Goal: Task Accomplishment & Management: Use online tool/utility

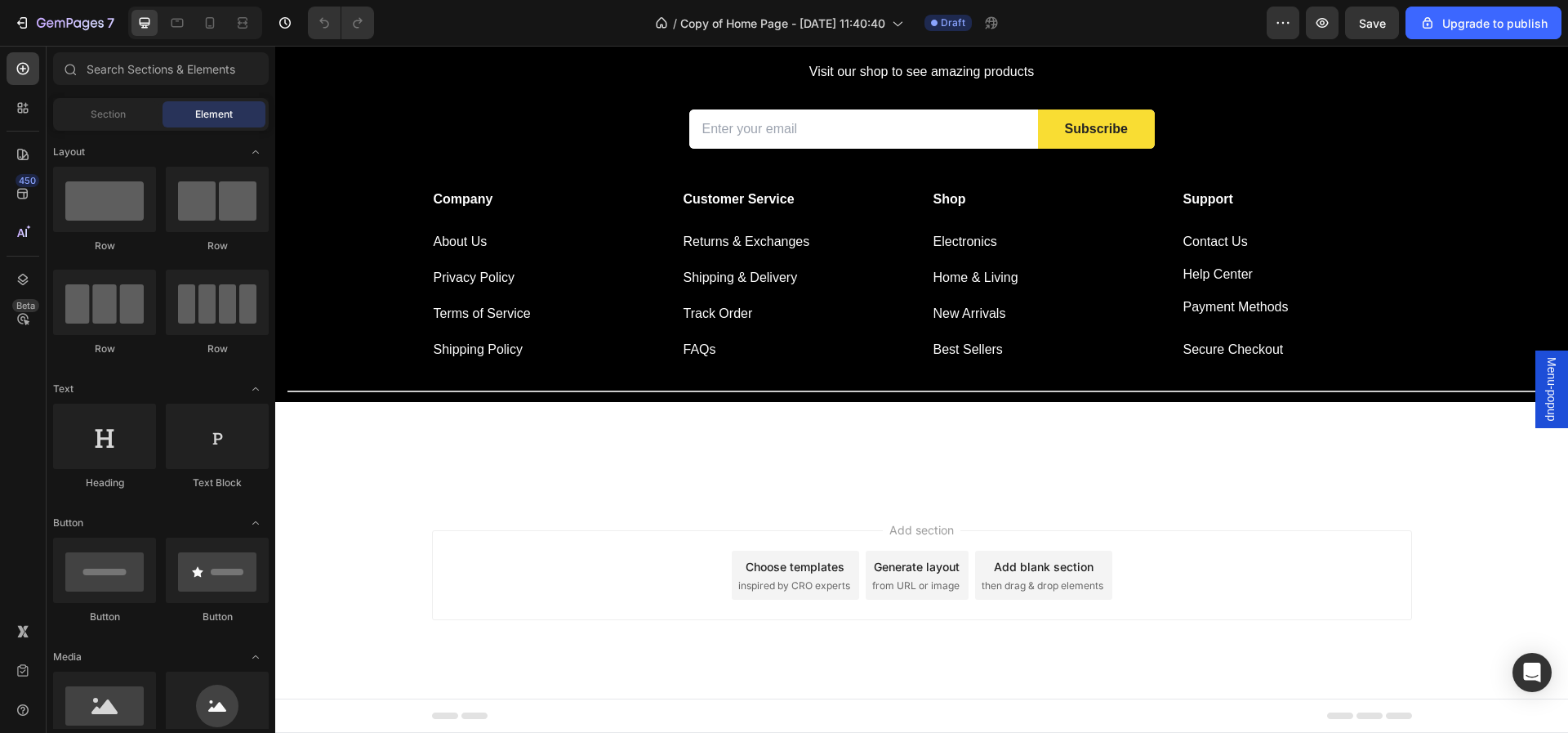
scroll to position [2016, 0]
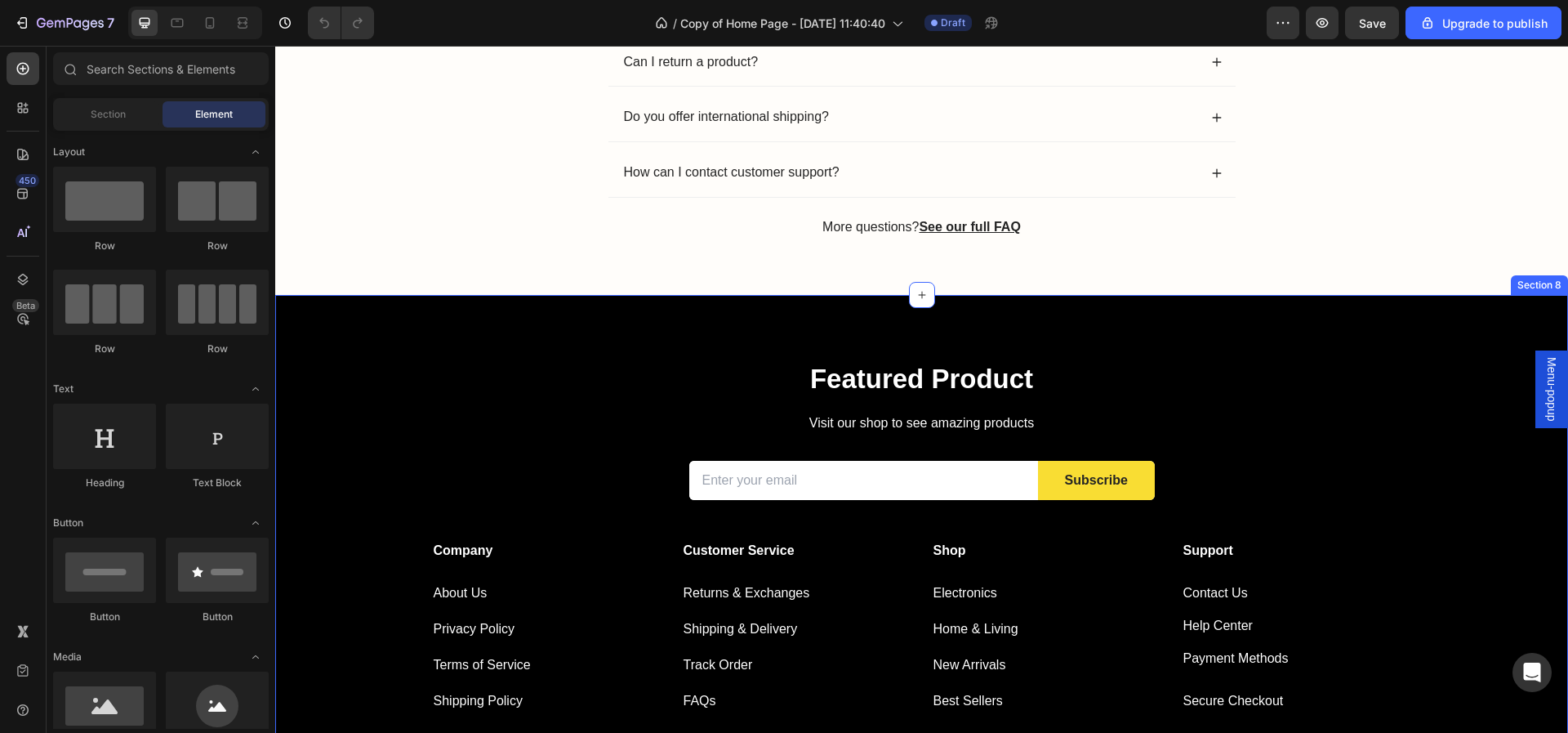
click at [1347, 354] on div "Featured Product Heading Visit our shop to see amazing products Text block Emai…" at bounding box center [921, 524] width 1293 height 459
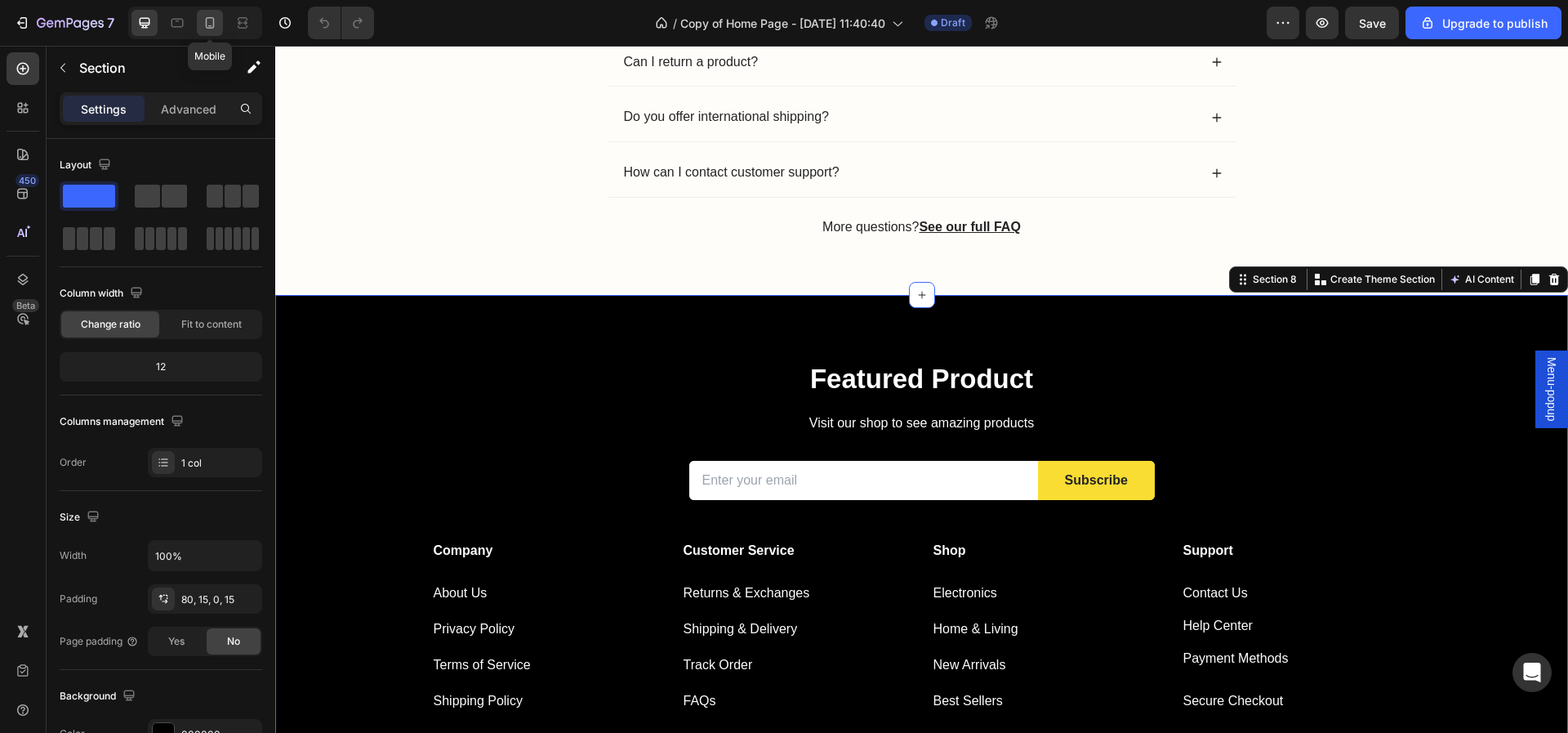
click at [208, 21] on icon at bounding box center [210, 23] width 17 height 17
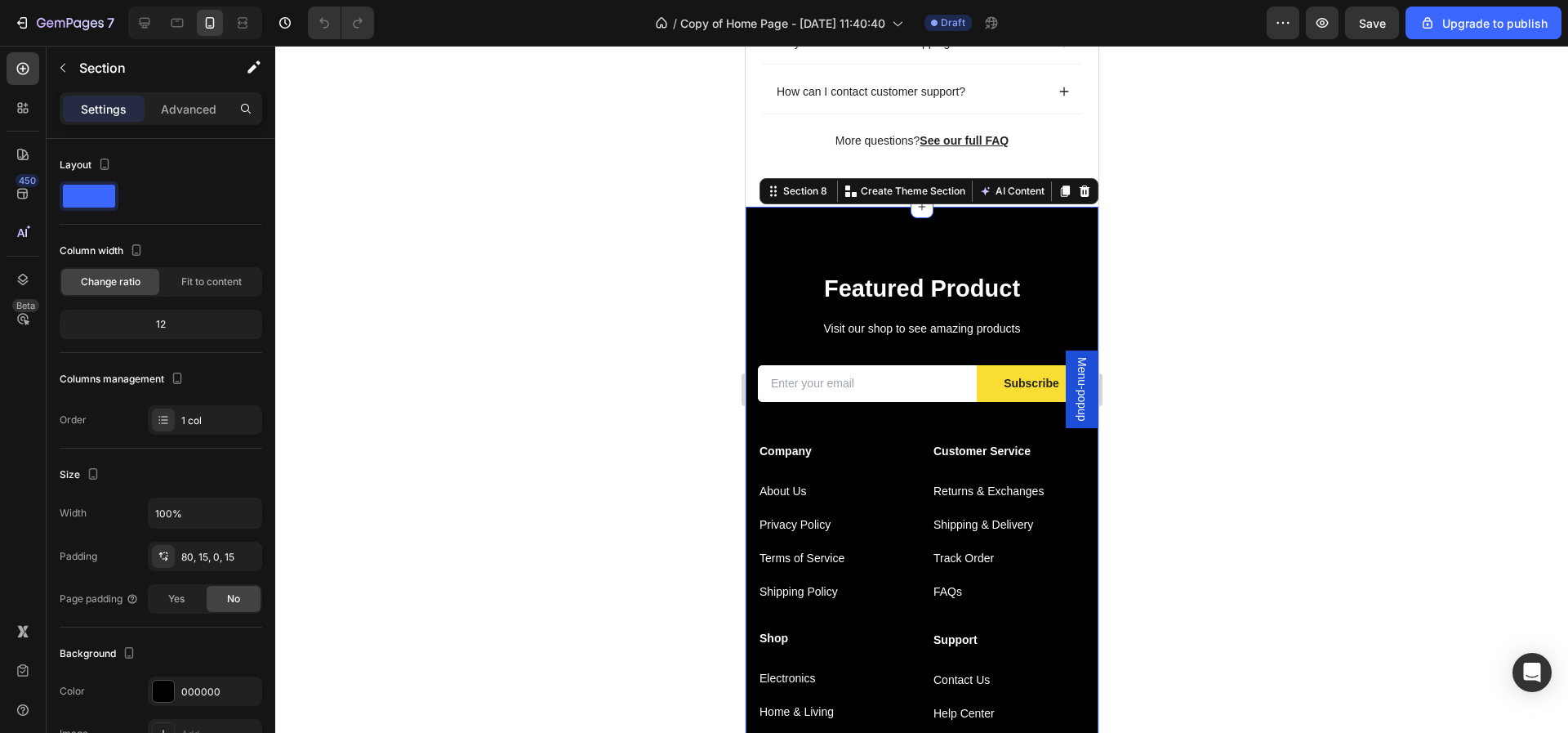
scroll to position [2087, 0]
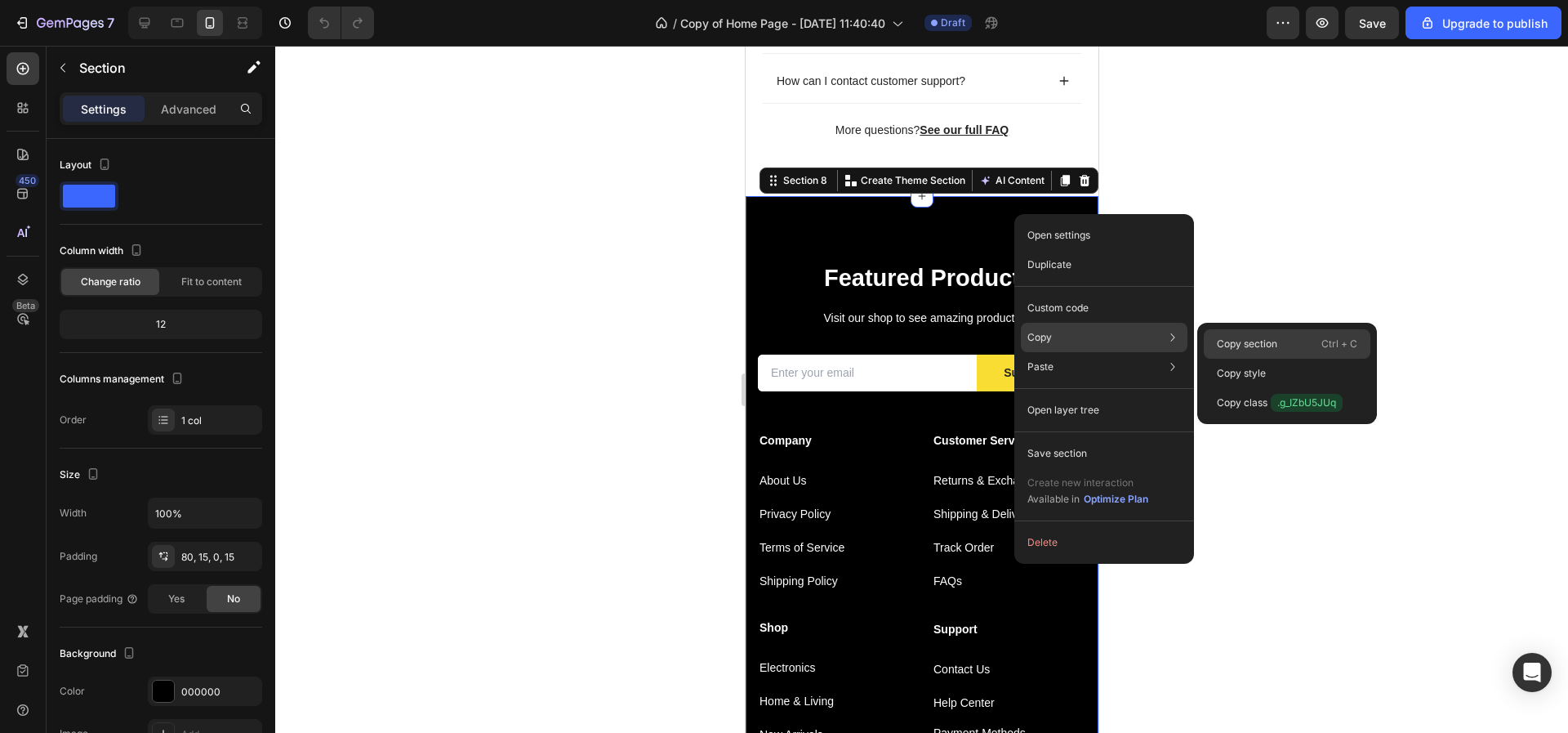
click at [1248, 340] on p "Copy section" at bounding box center [1247, 344] width 60 height 15
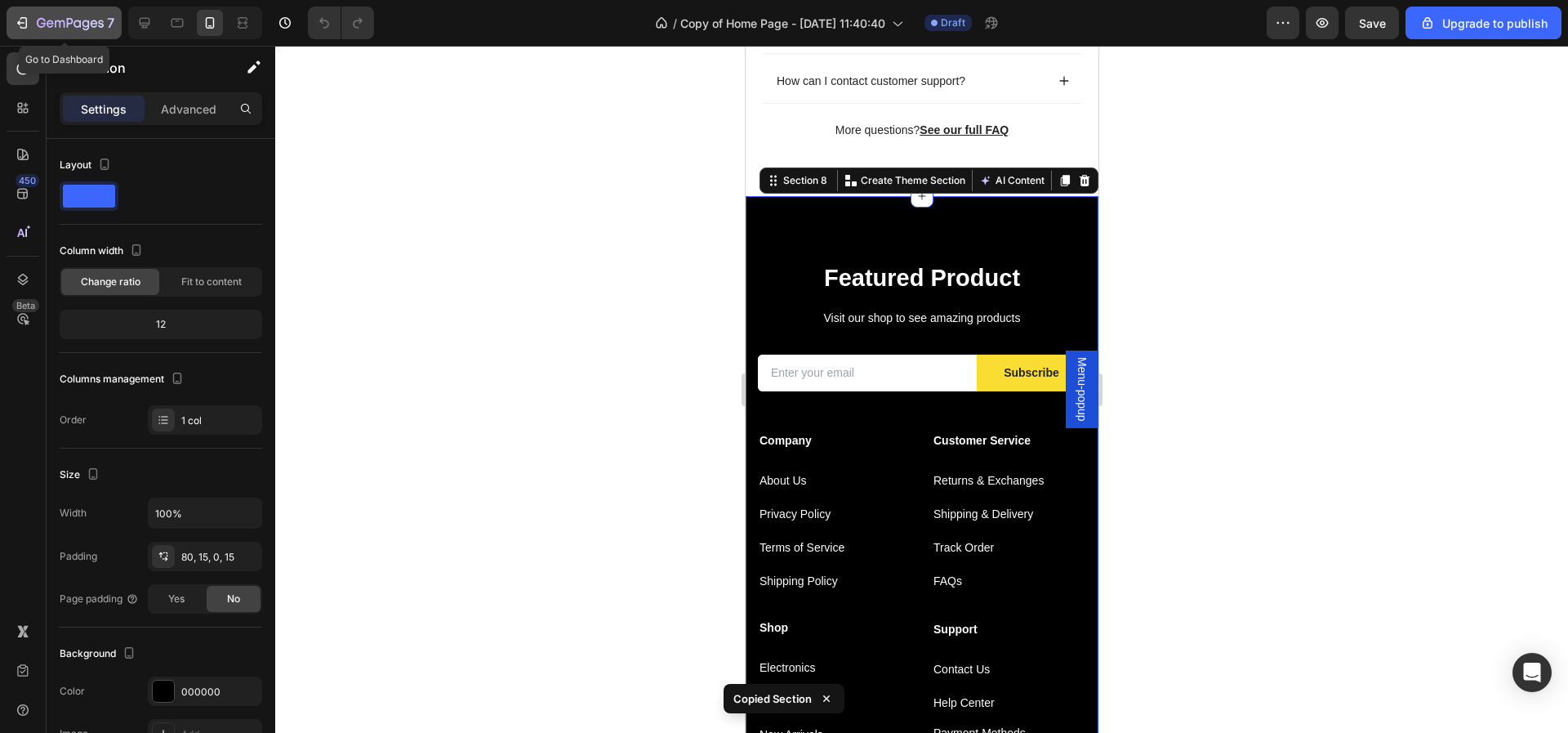
click at [23, 17] on icon "button" at bounding box center [22, 23] width 17 height 17
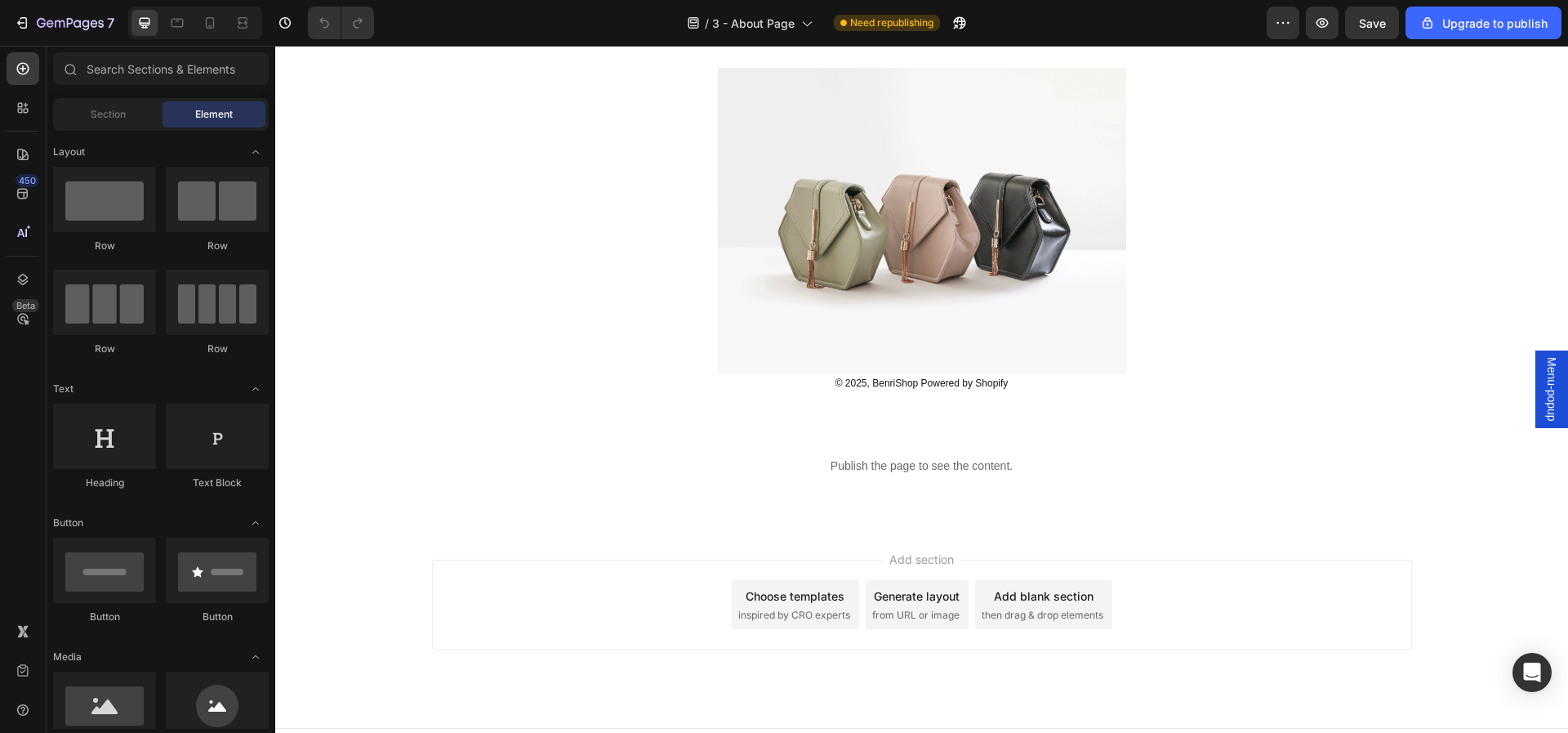
scroll to position [1546, 0]
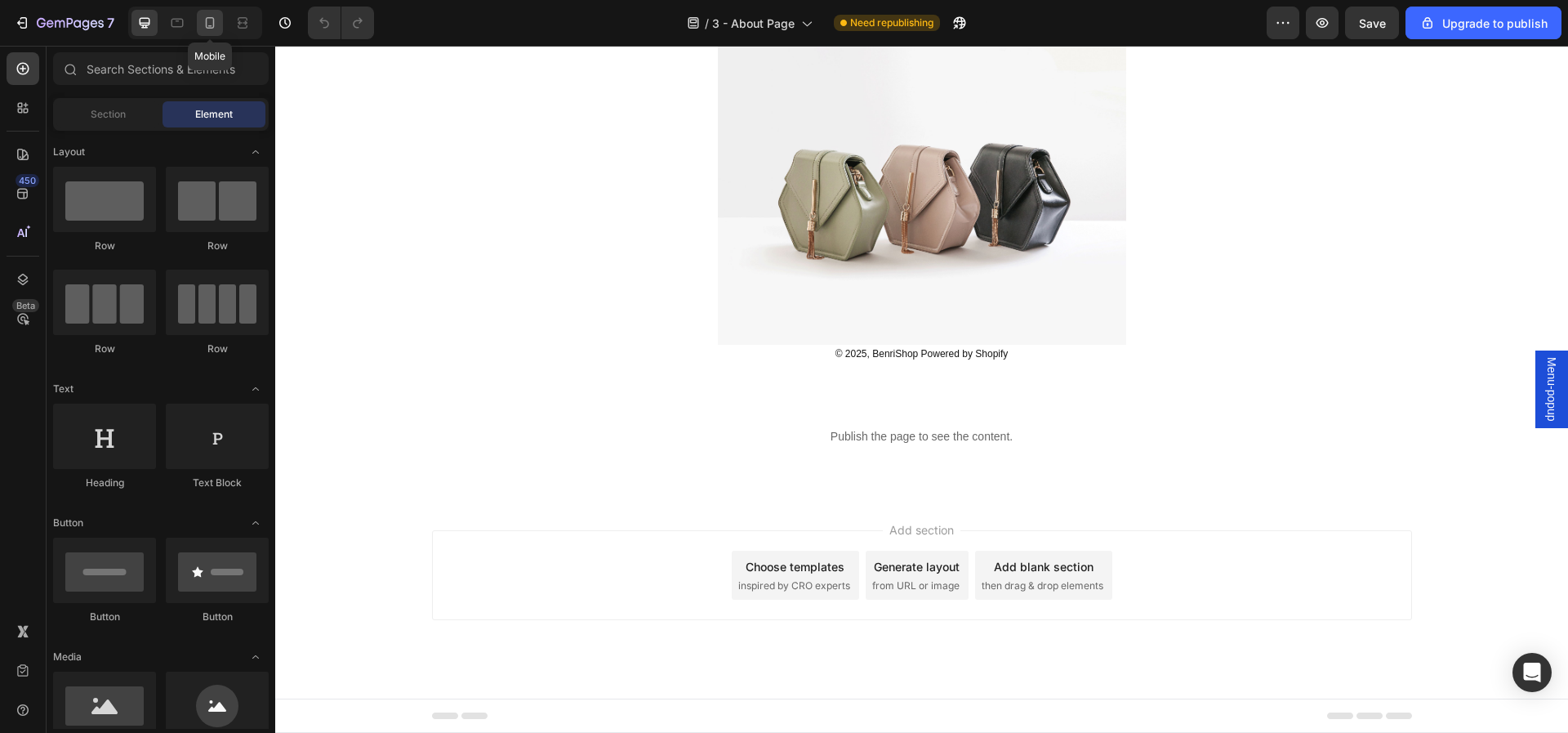
click at [204, 28] on icon at bounding box center [210, 23] width 17 height 17
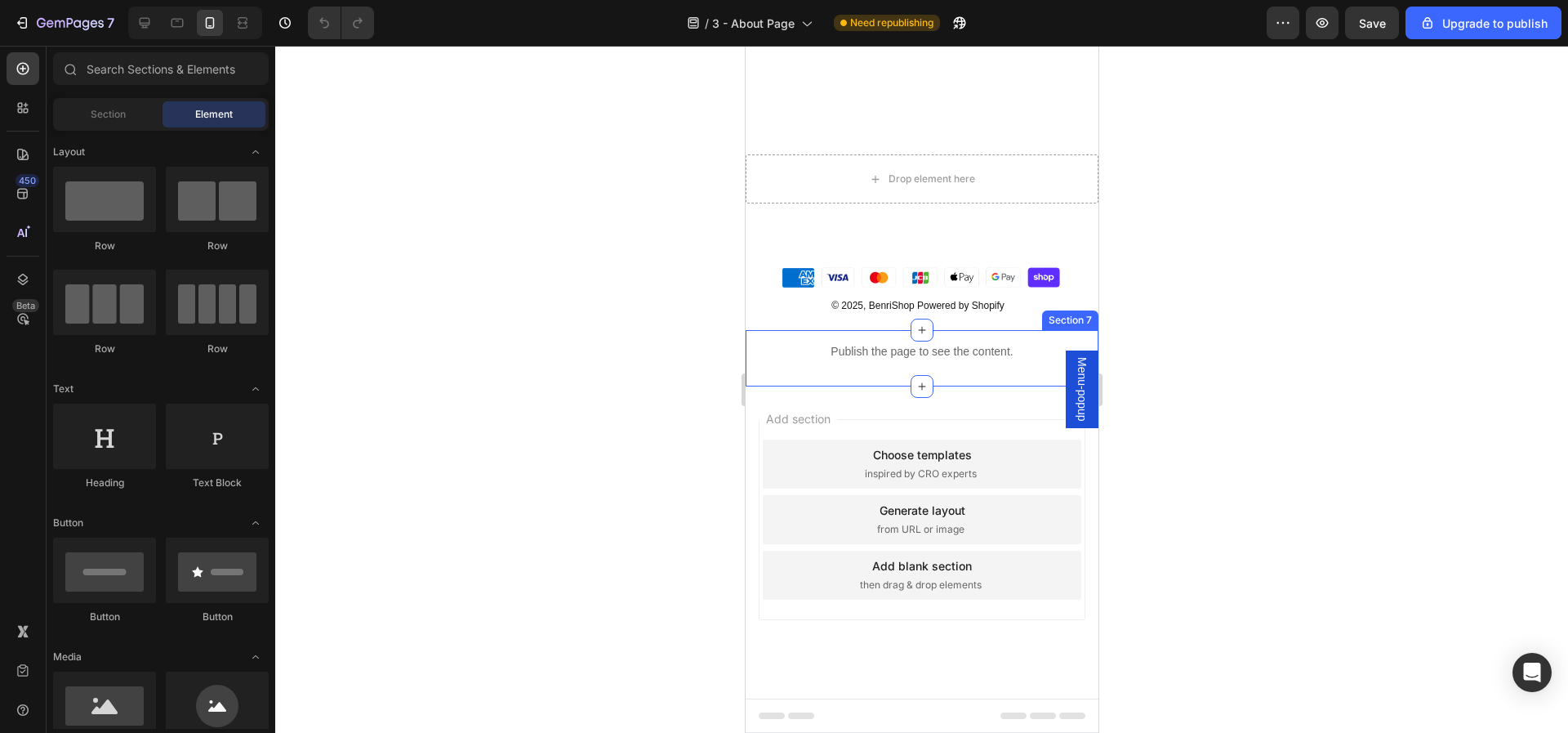
scroll to position [1211, 0]
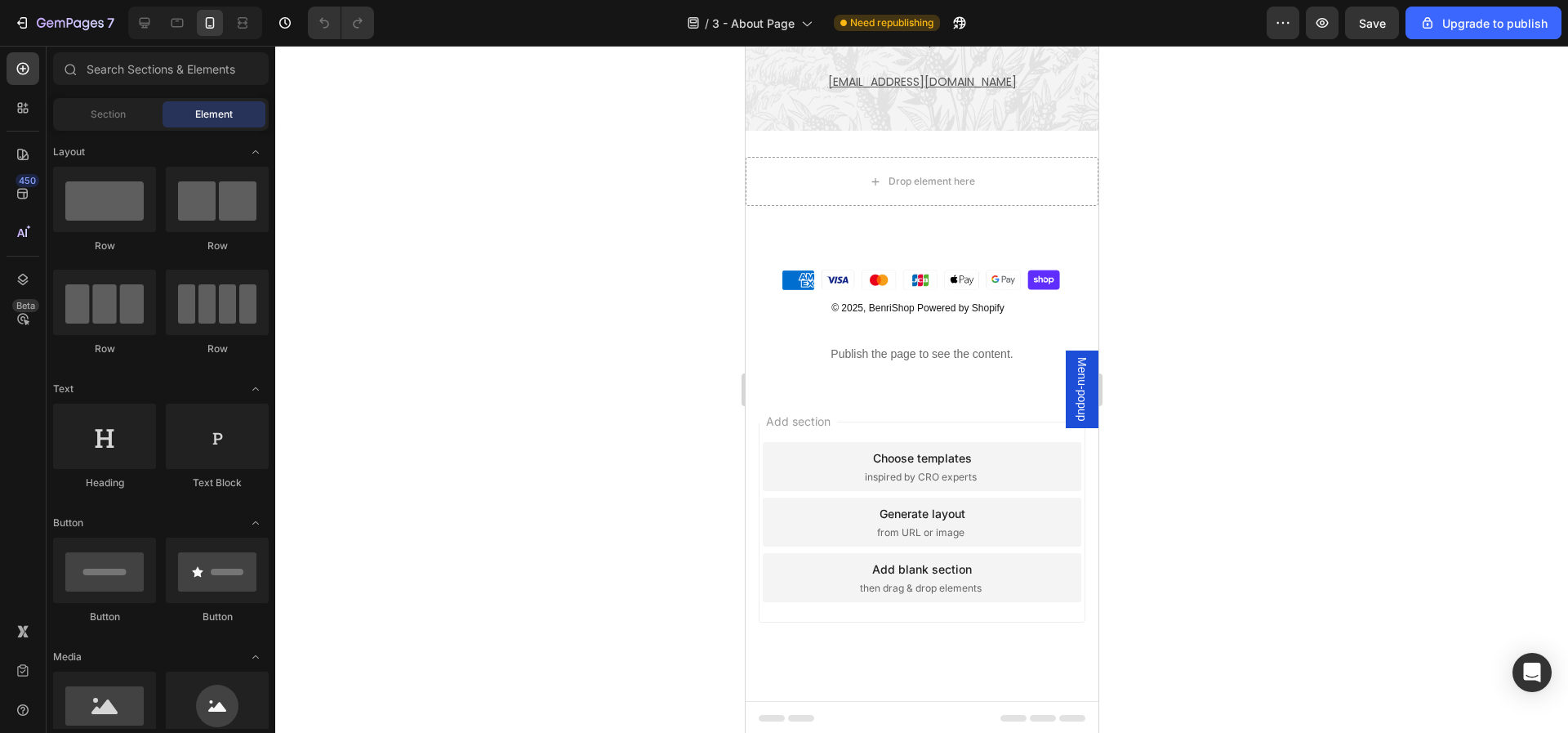
click at [958, 390] on div "Add section Choose templates inspired by CRO experts Generate layout from URL o…" at bounding box center [920, 545] width 353 height 312
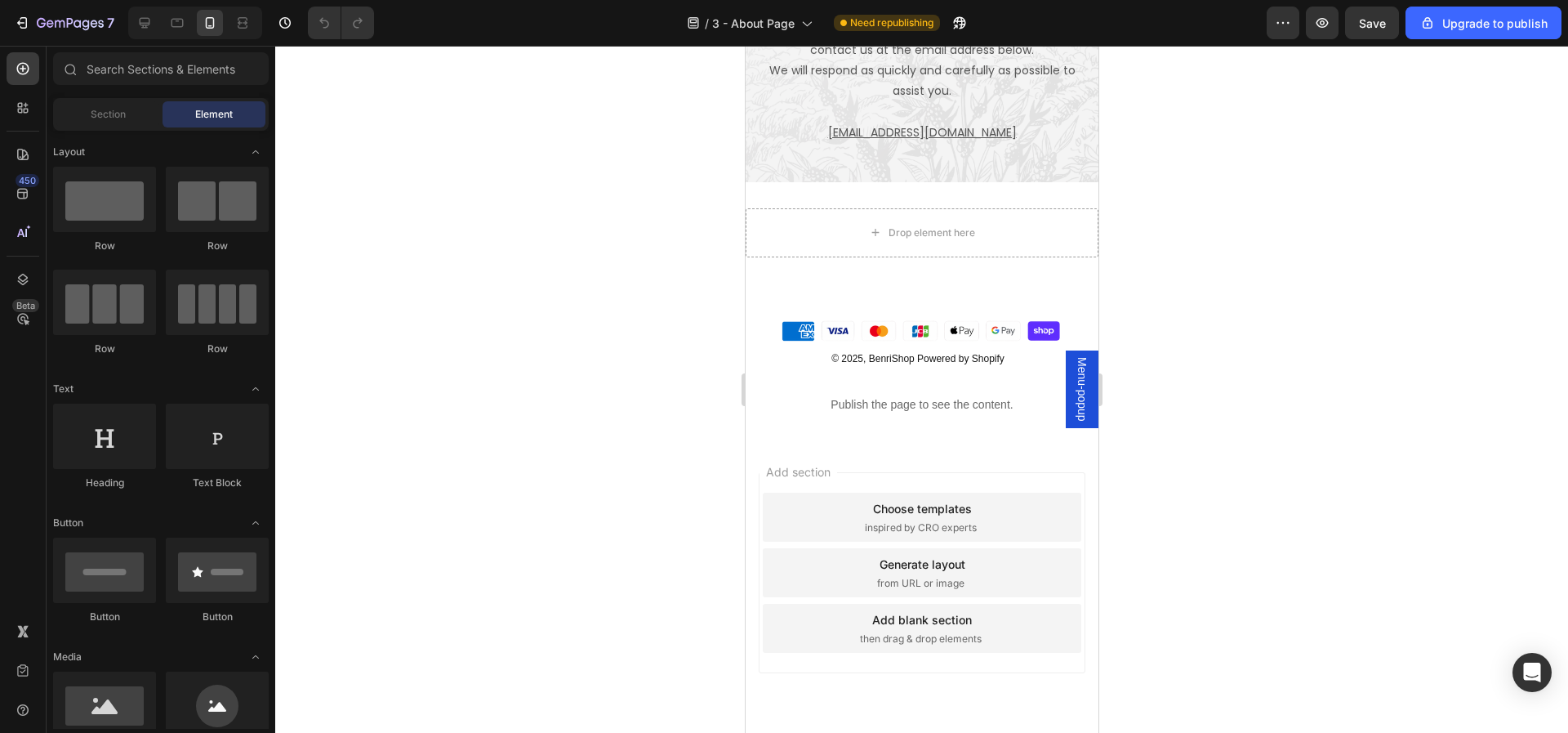
scroll to position [1138, 0]
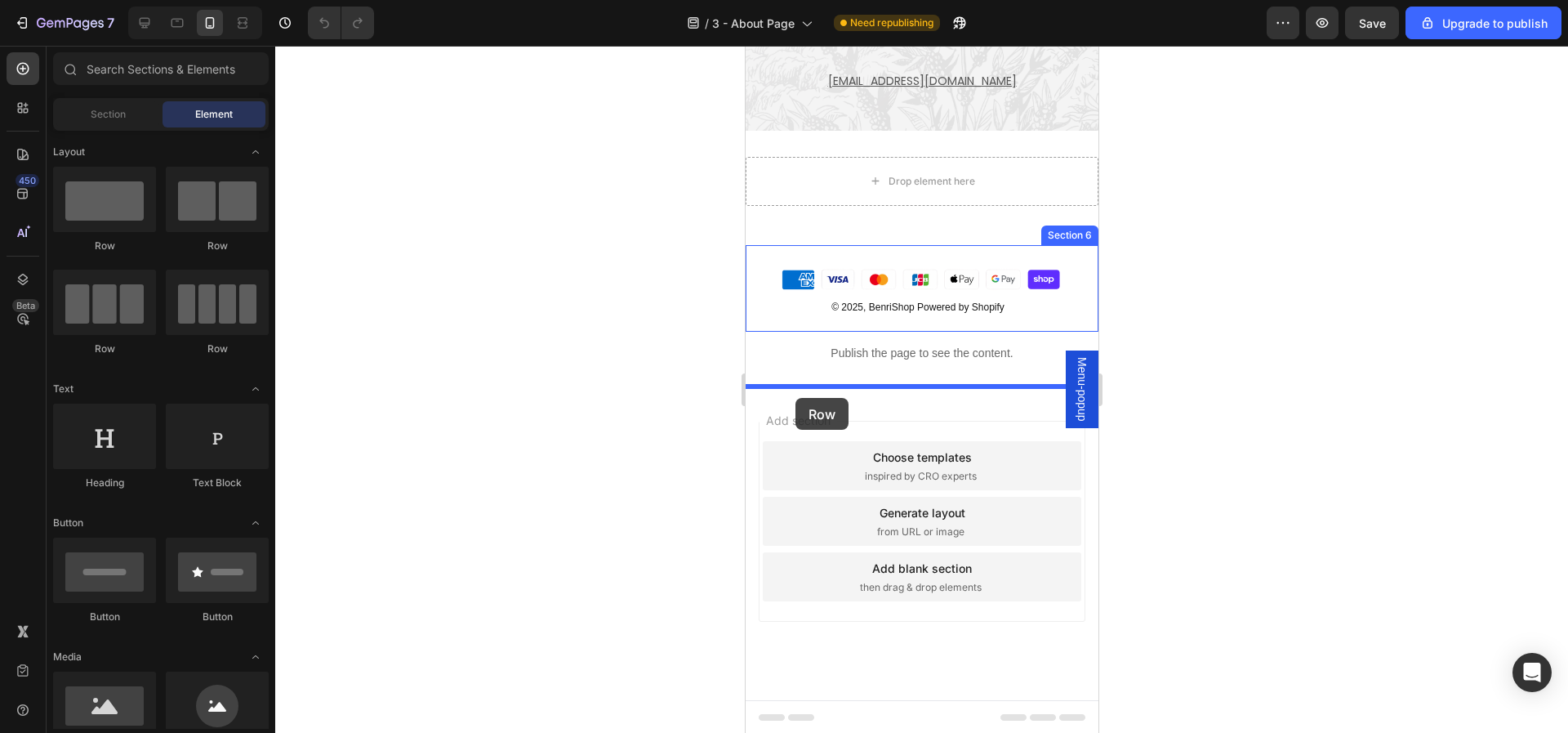
drag, startPoint x: 858, startPoint y: 237, endPoint x: 795, endPoint y: 397, distance: 172.0
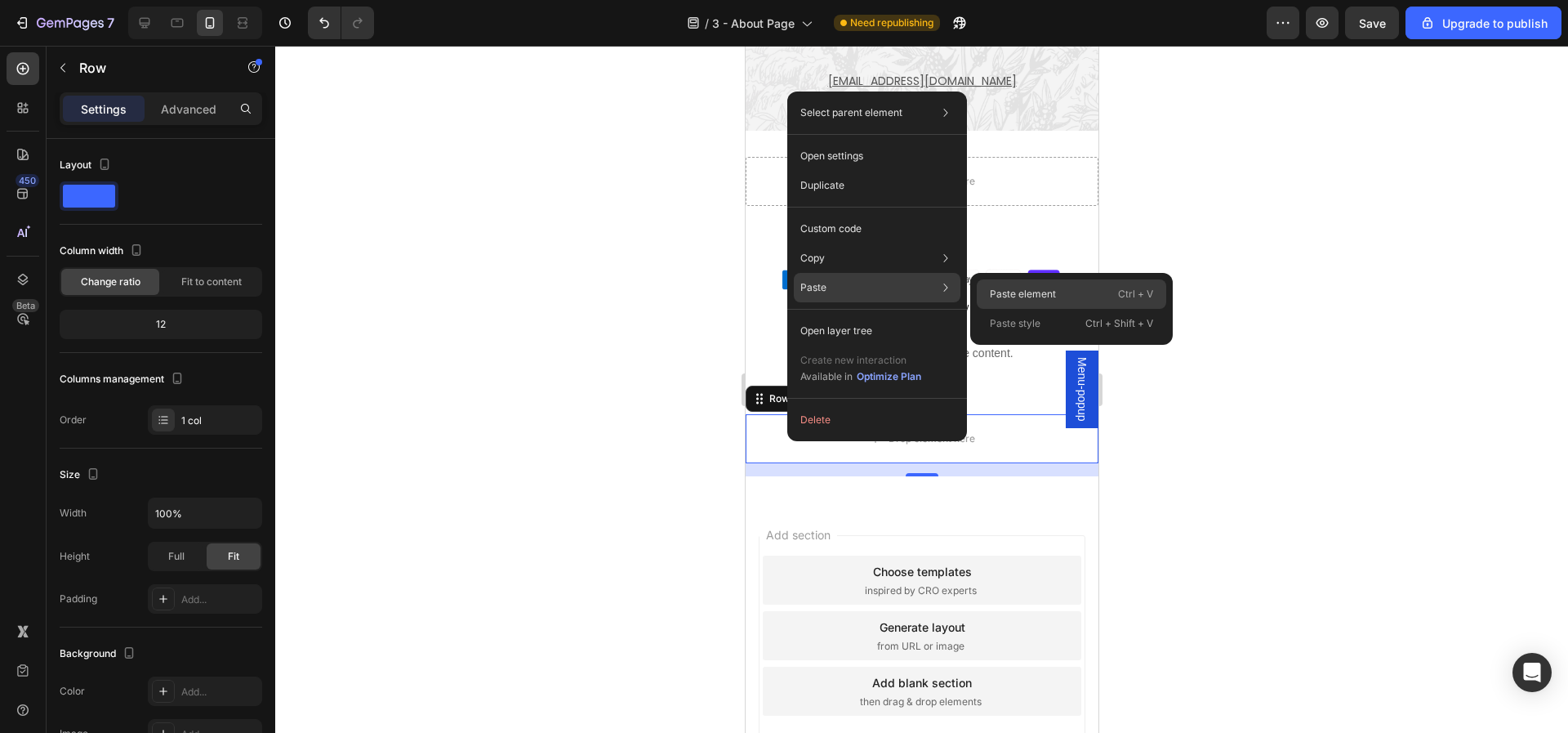
click at [998, 309] on div "Paste element Ctrl + V" at bounding box center [1071, 324] width 189 height 30
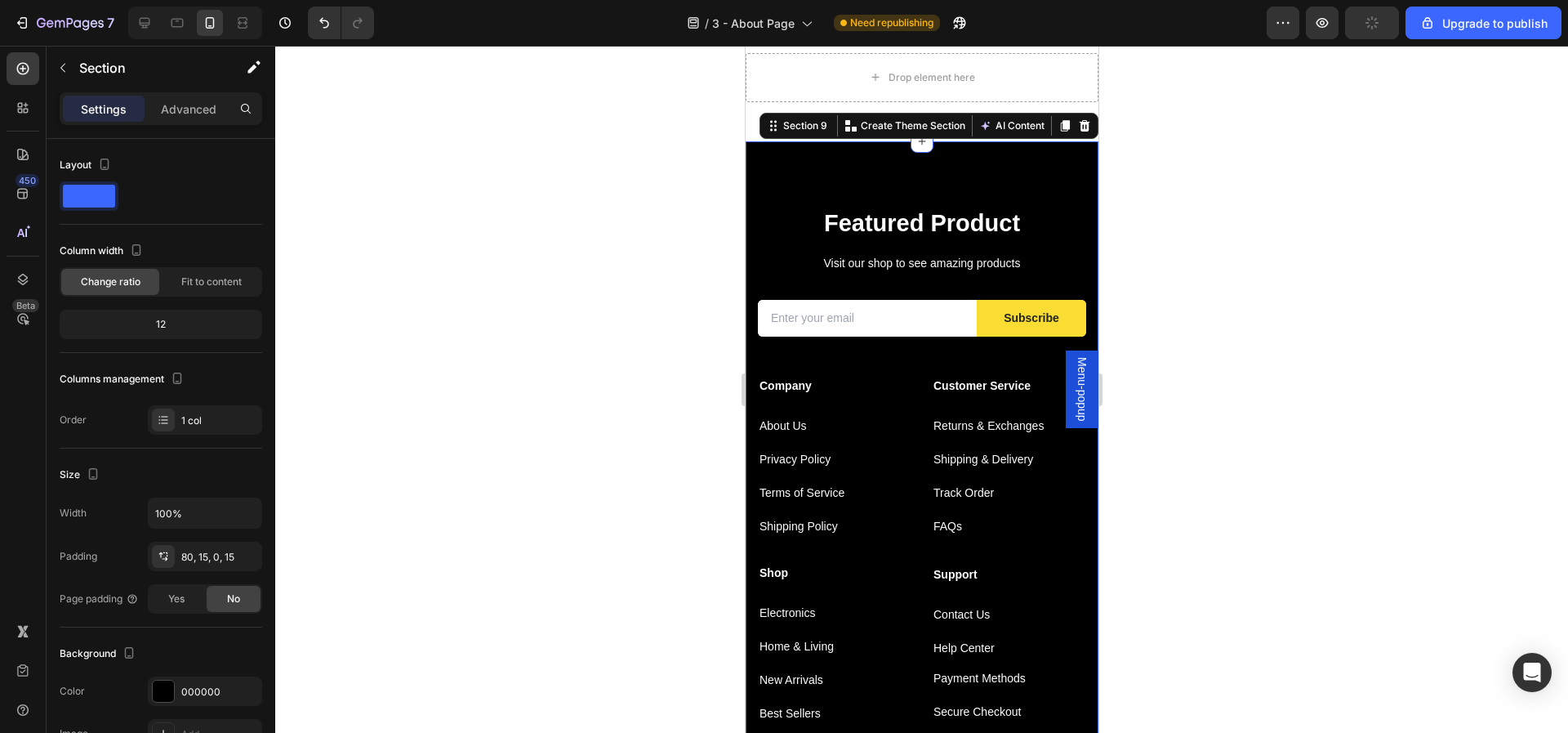
scroll to position [1495, 0]
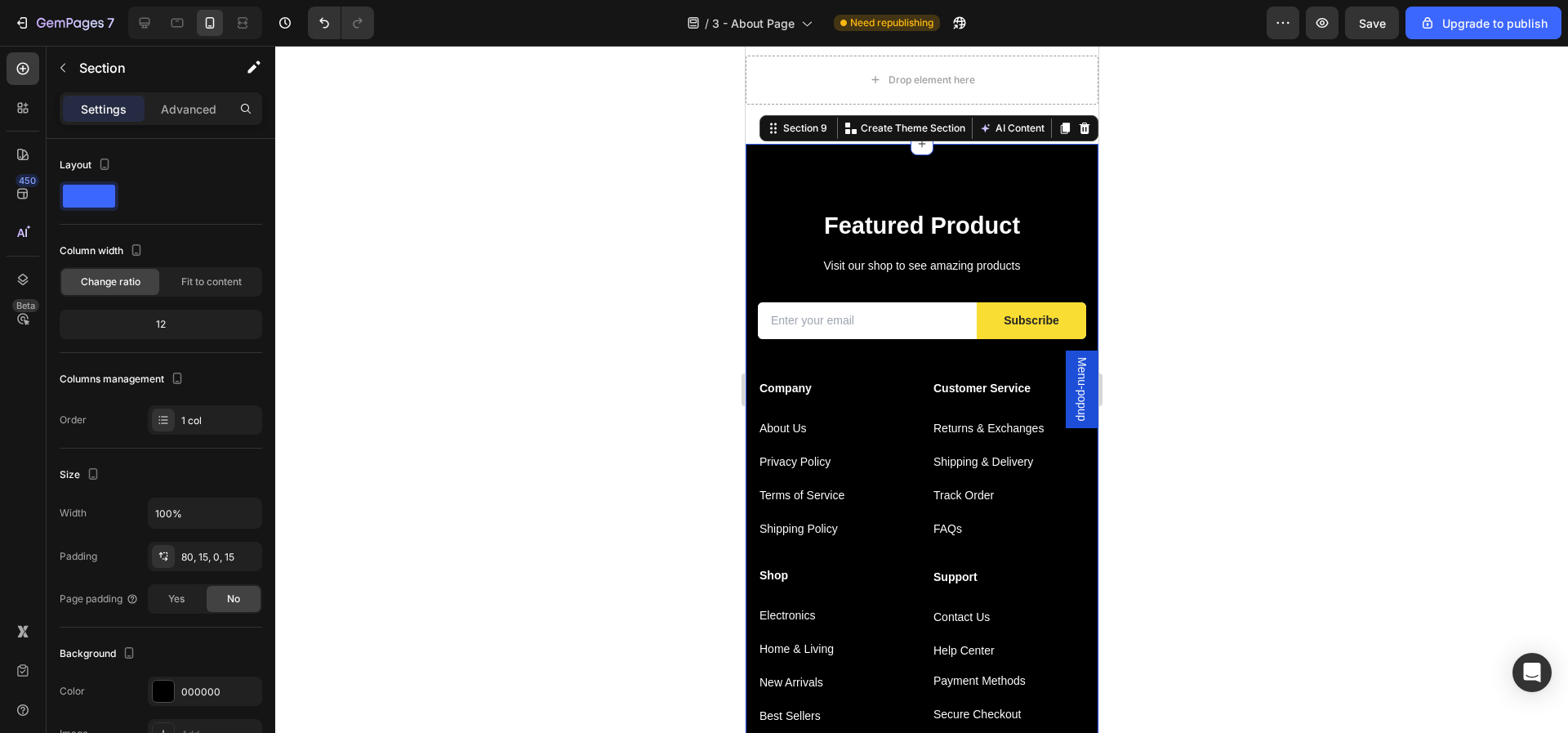
drag, startPoint x: 1401, startPoint y: 349, endPoint x: 1401, endPoint y: 250, distance: 99.0
click at [1401, 349] on div at bounding box center [921, 388] width 1293 height 687
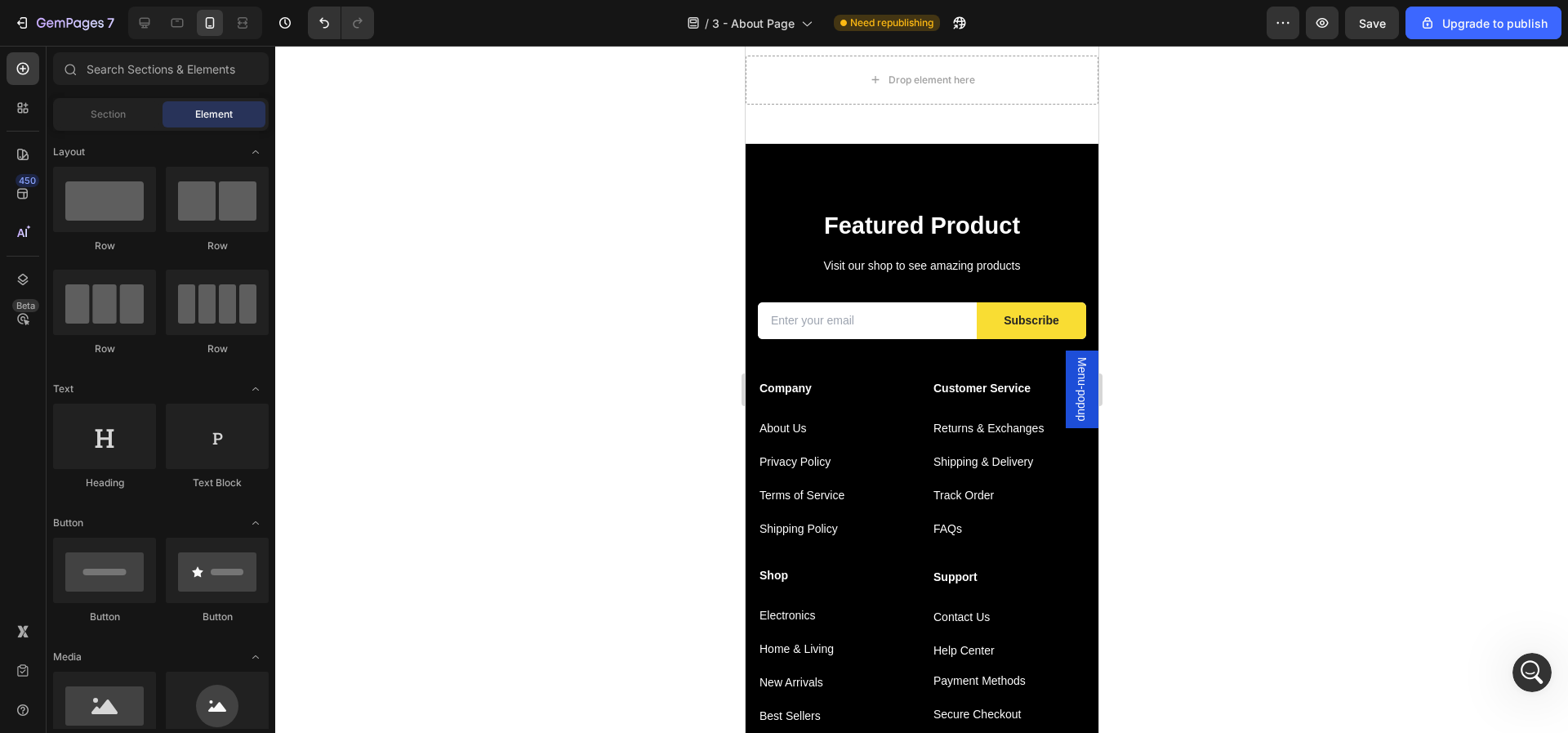
scroll to position [0, 0]
click at [12, 29] on button "7" at bounding box center [64, 23] width 115 height 33
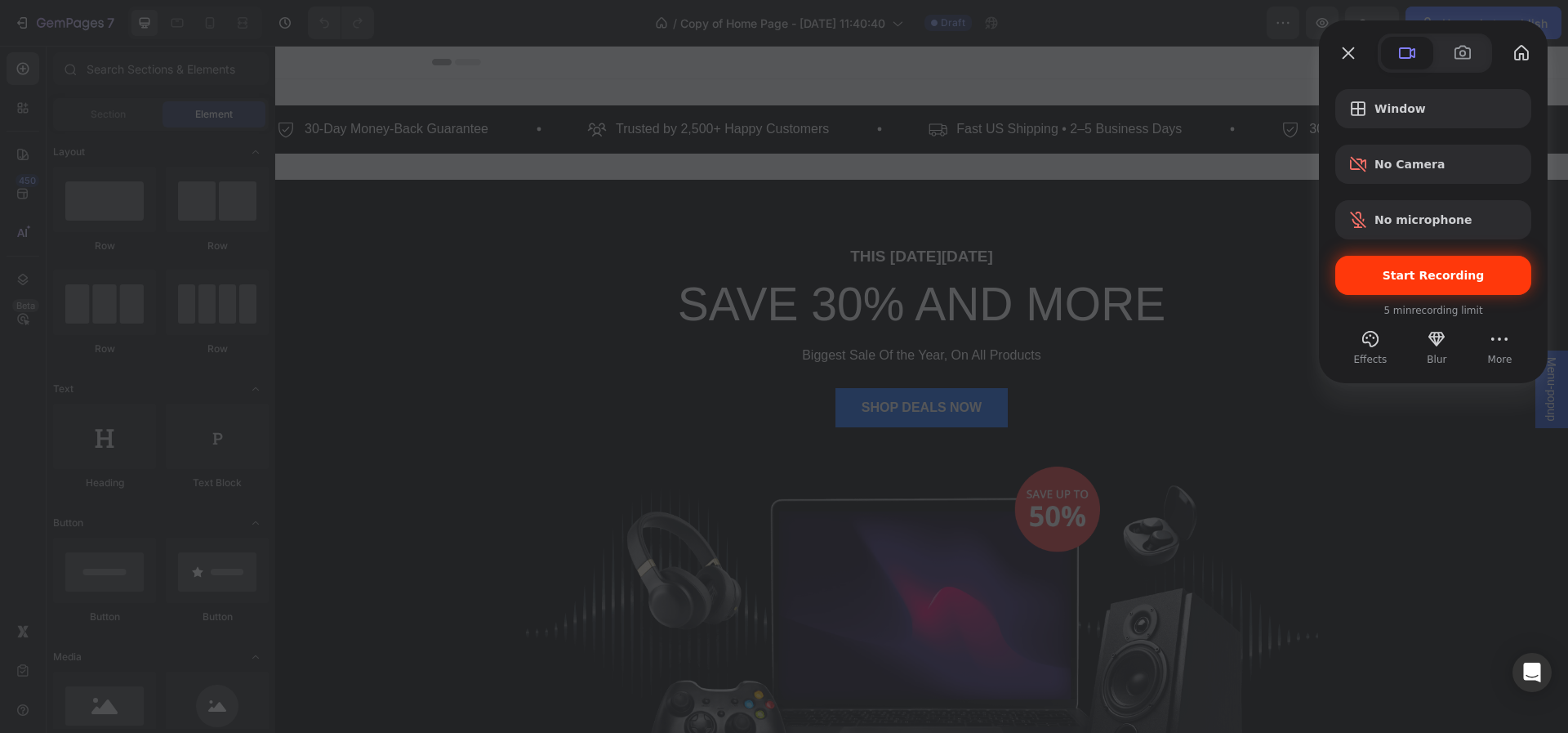
click at [1423, 269] on span "Start Recording" at bounding box center [1433, 275] width 102 height 13
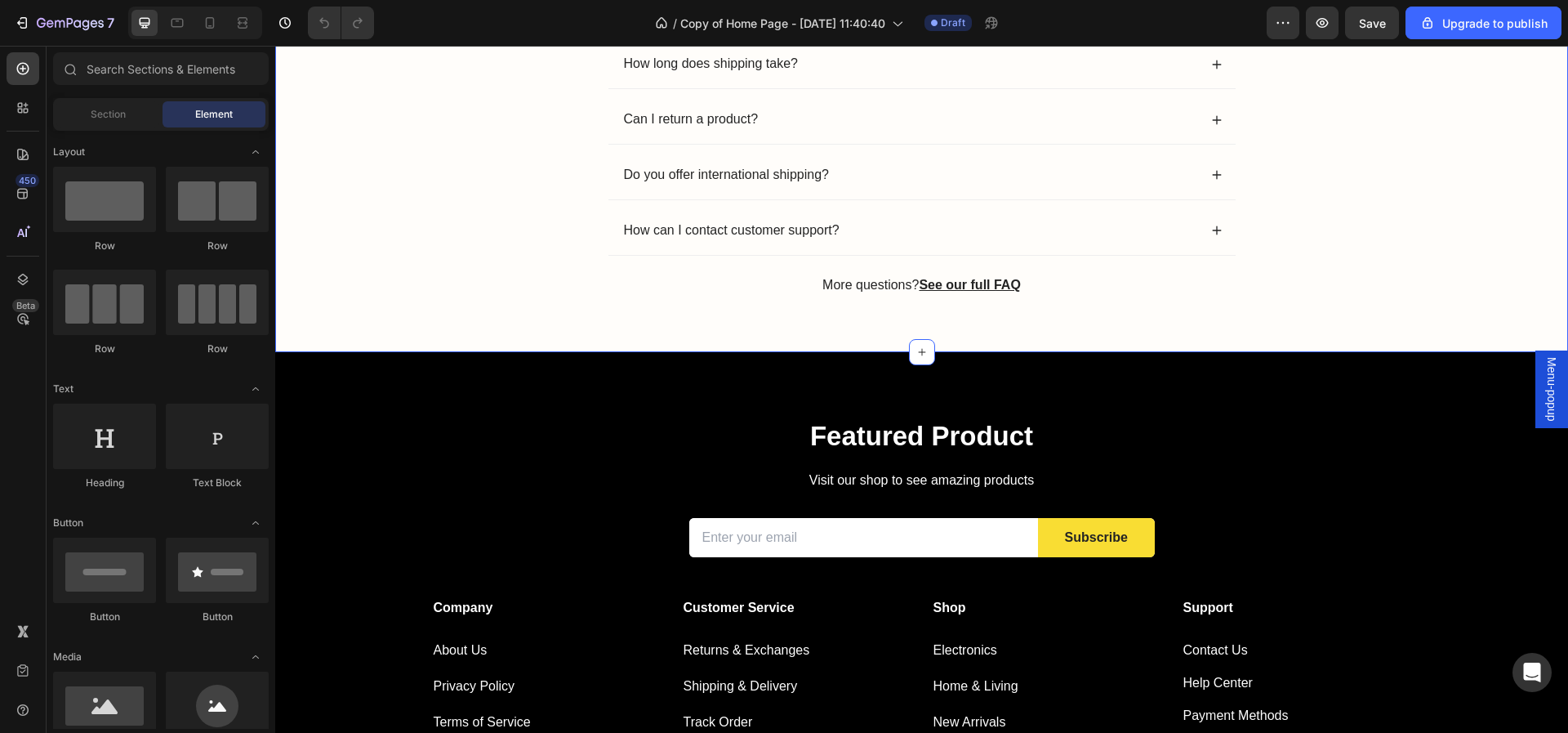
scroll to position [1940, 0]
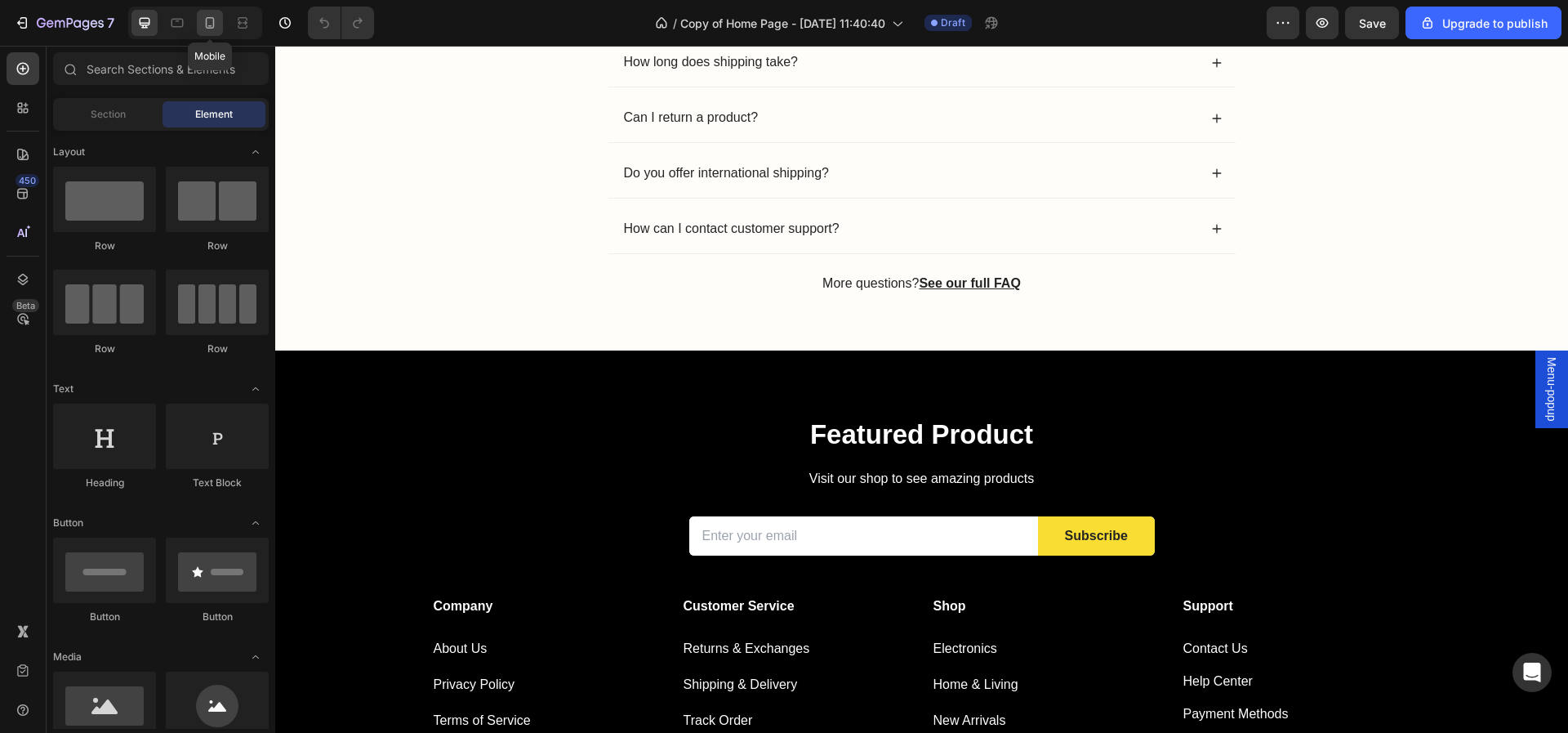
click at [210, 12] on div at bounding box center [210, 23] width 26 height 26
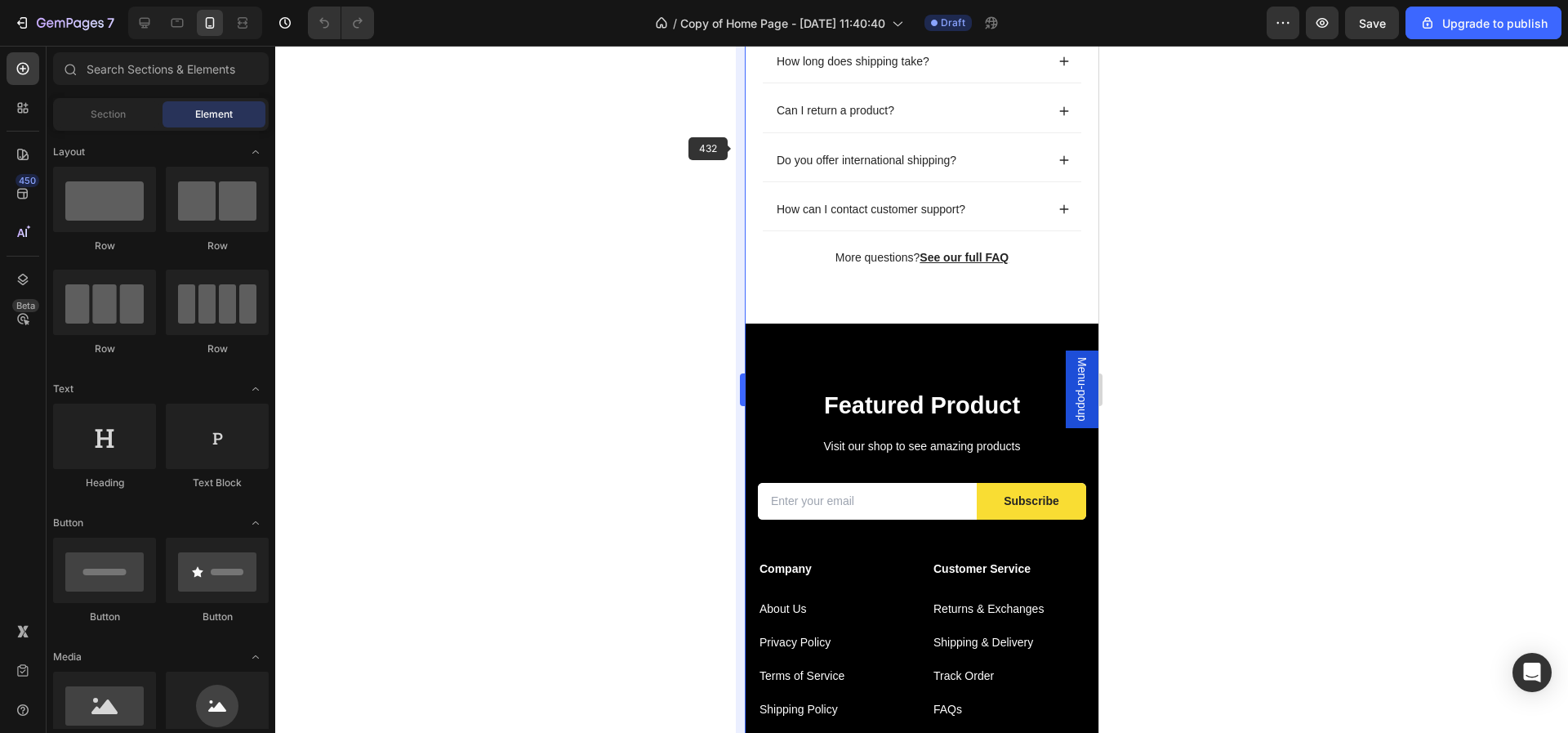
scroll to position [1939, 0]
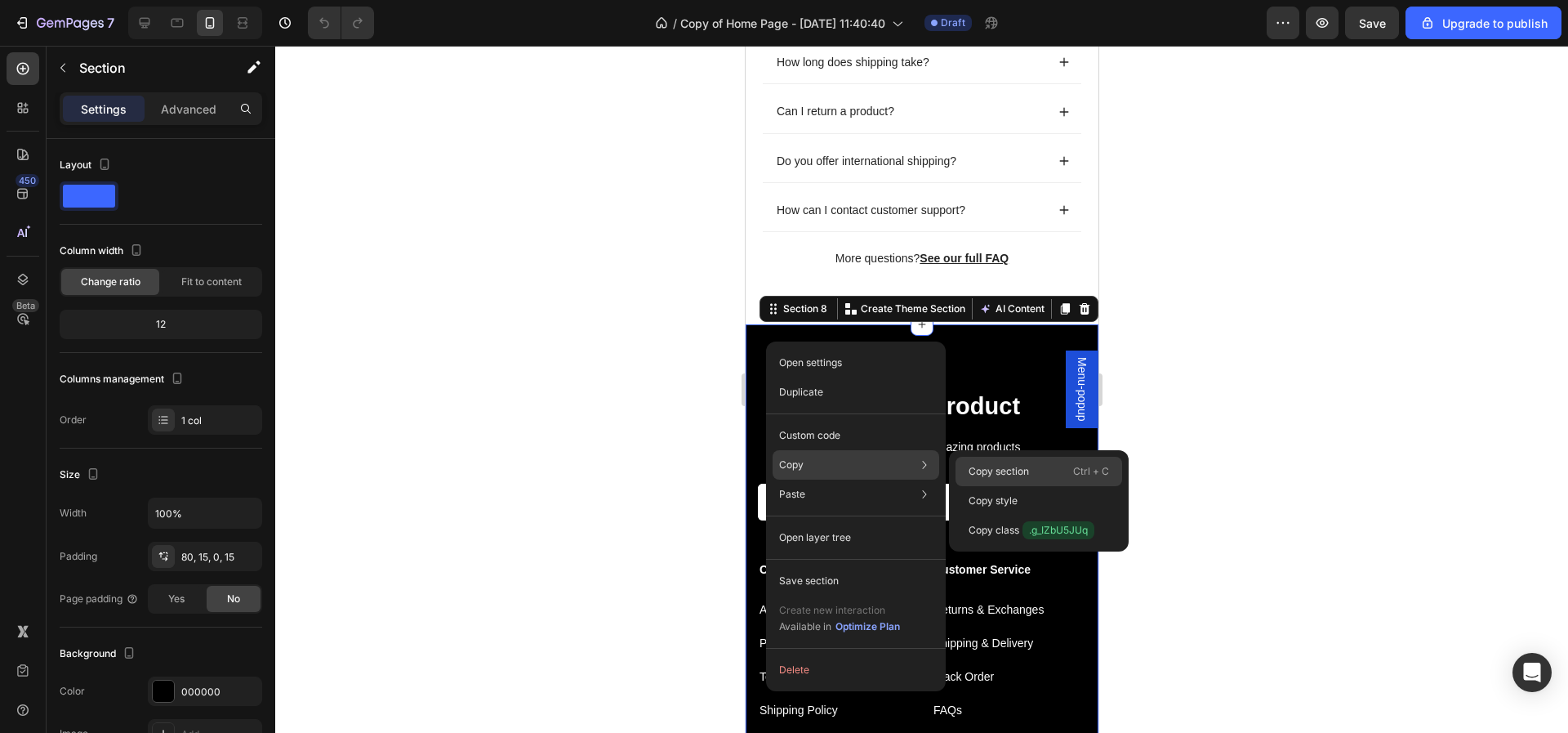
click at [982, 473] on p "Copy section" at bounding box center [998, 471] width 60 height 15
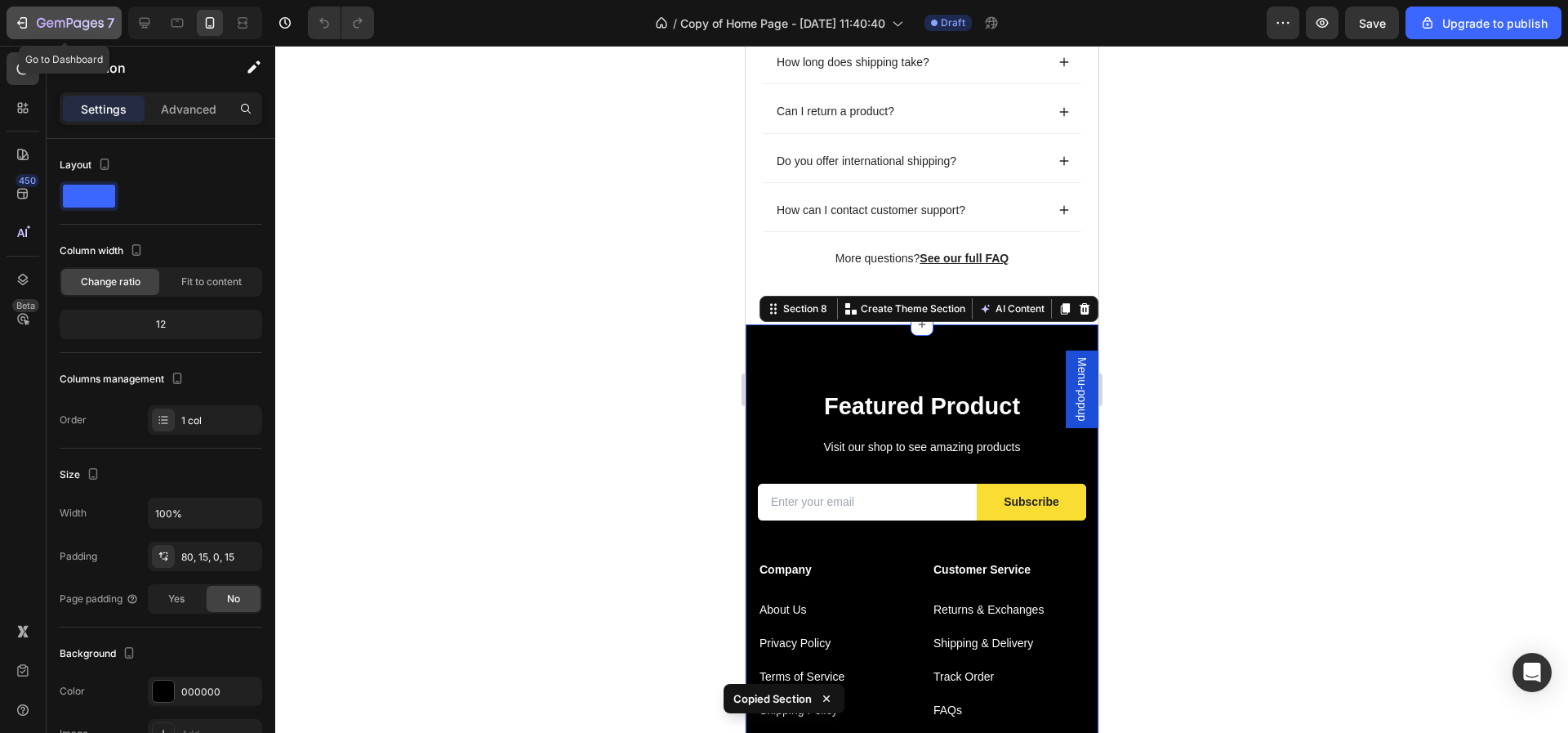
click at [55, 21] on icon "button" at bounding box center [59, 24] width 10 height 7
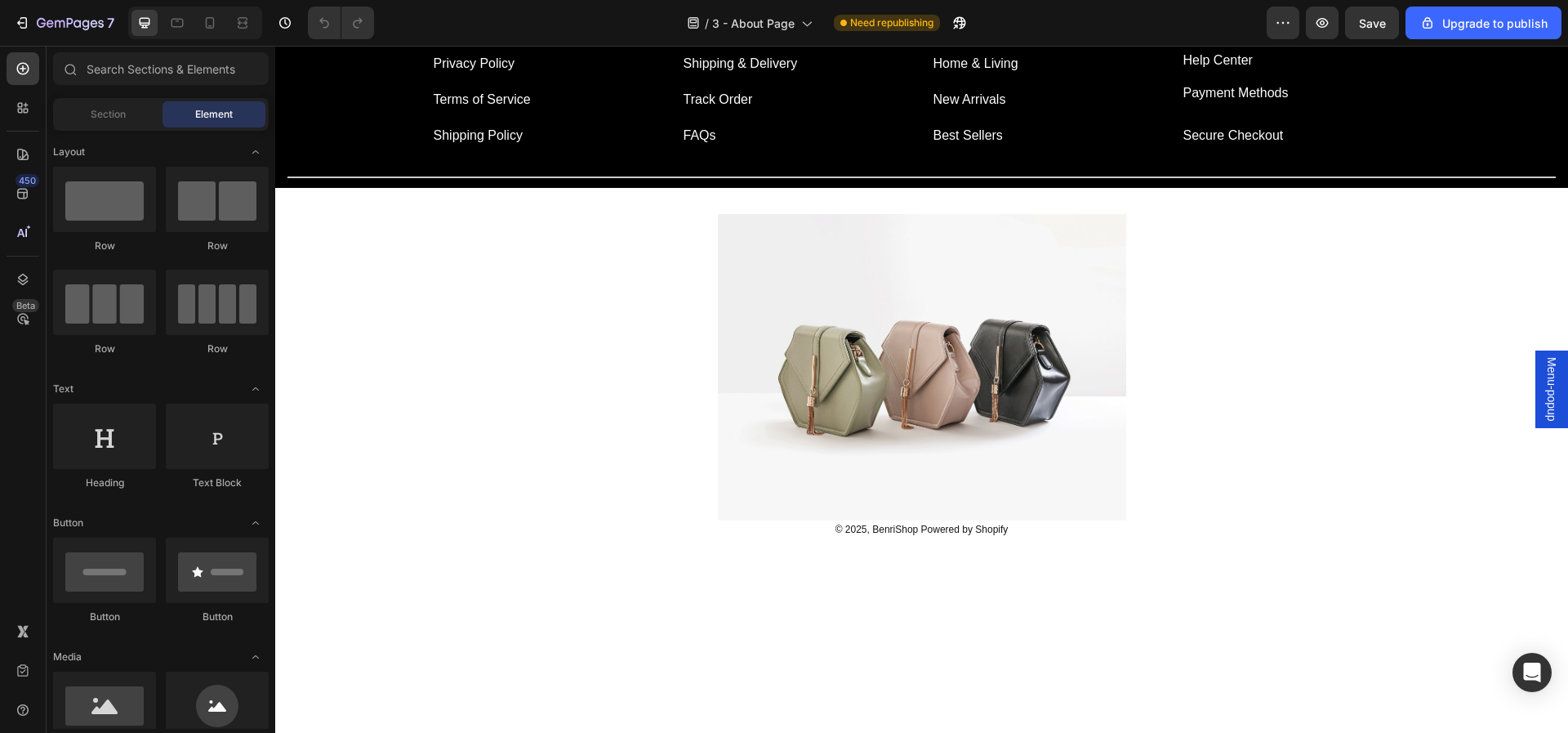
scroll to position [1384, 0]
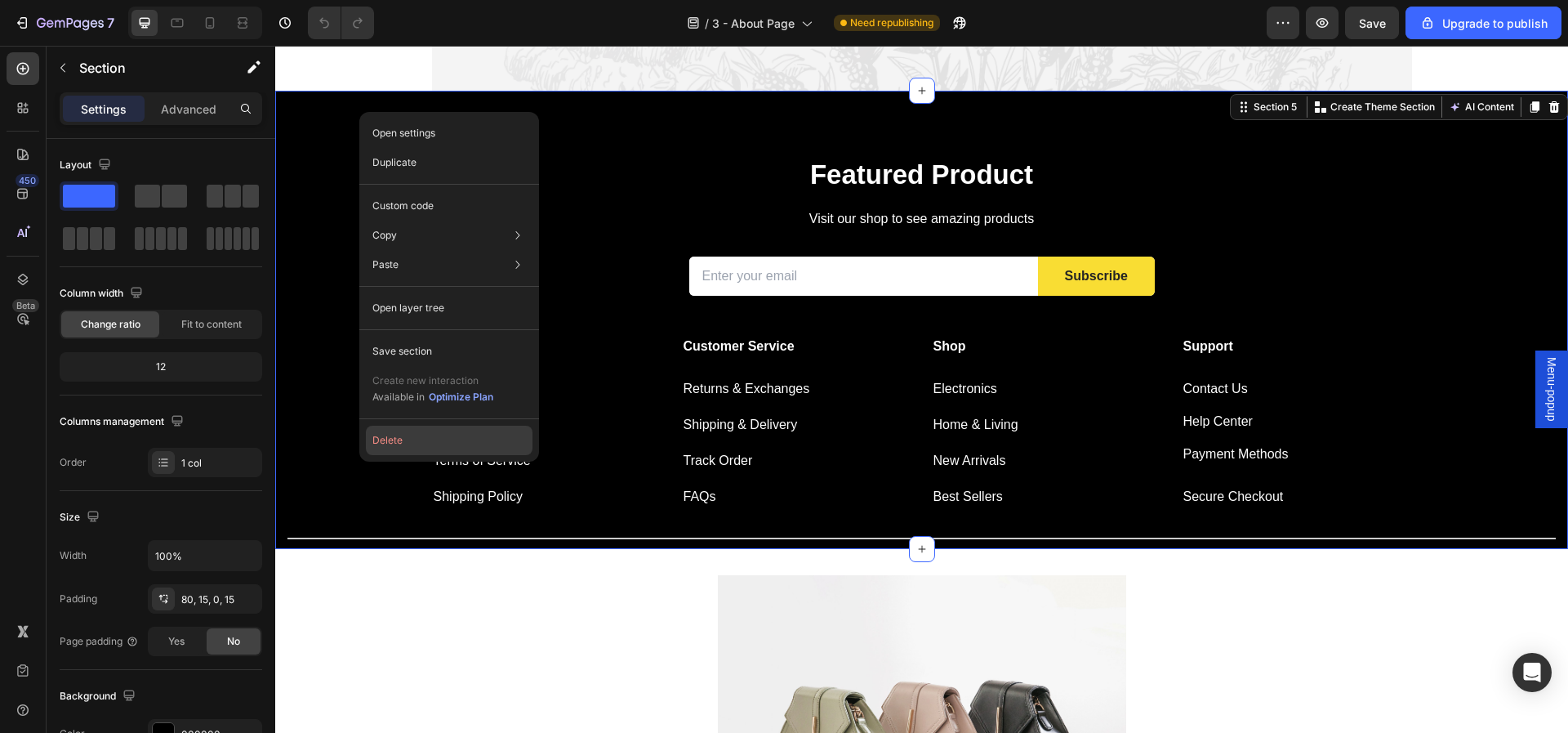
click at [424, 450] on button "Delete" at bounding box center [449, 440] width 167 height 30
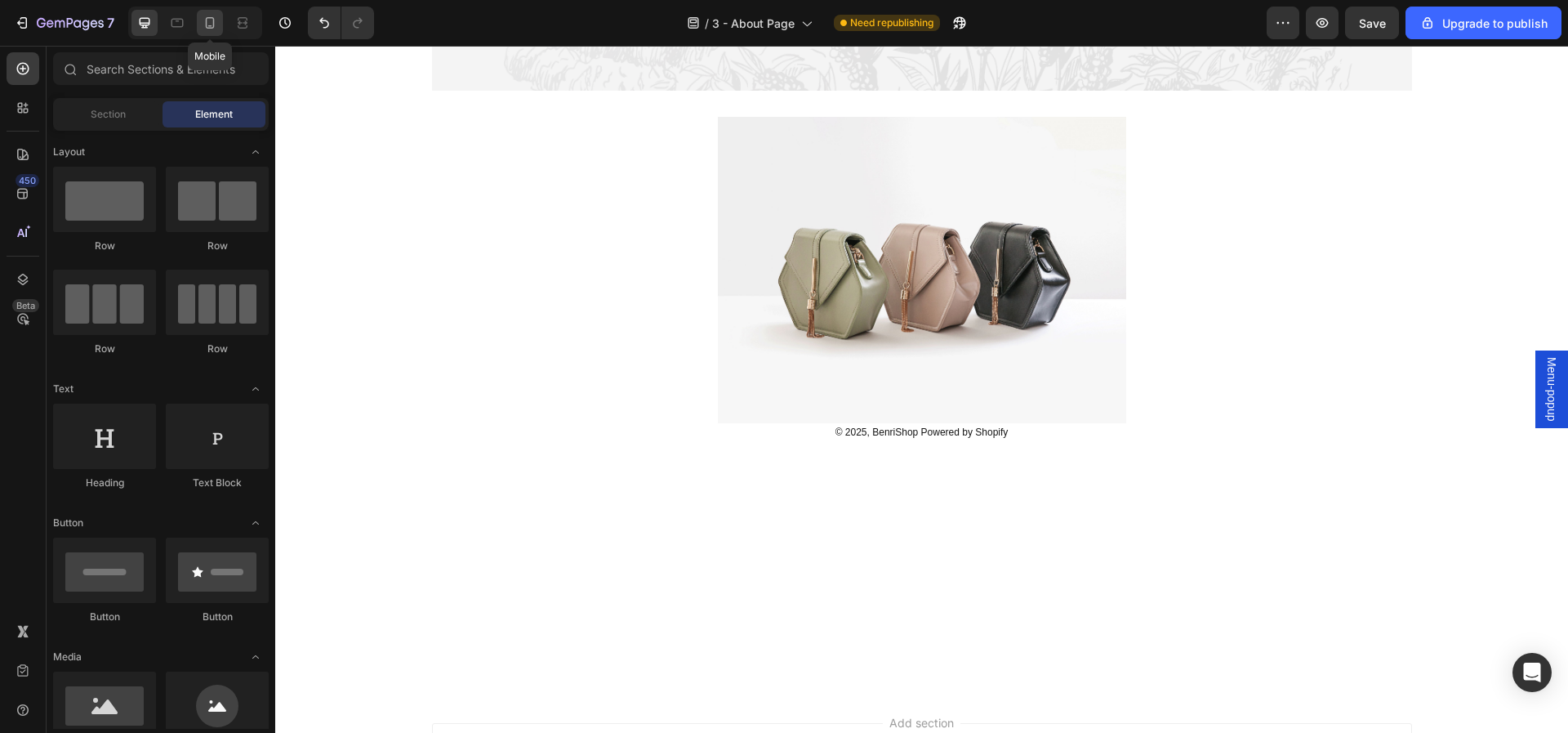
click at [203, 19] on icon at bounding box center [210, 23] width 17 height 17
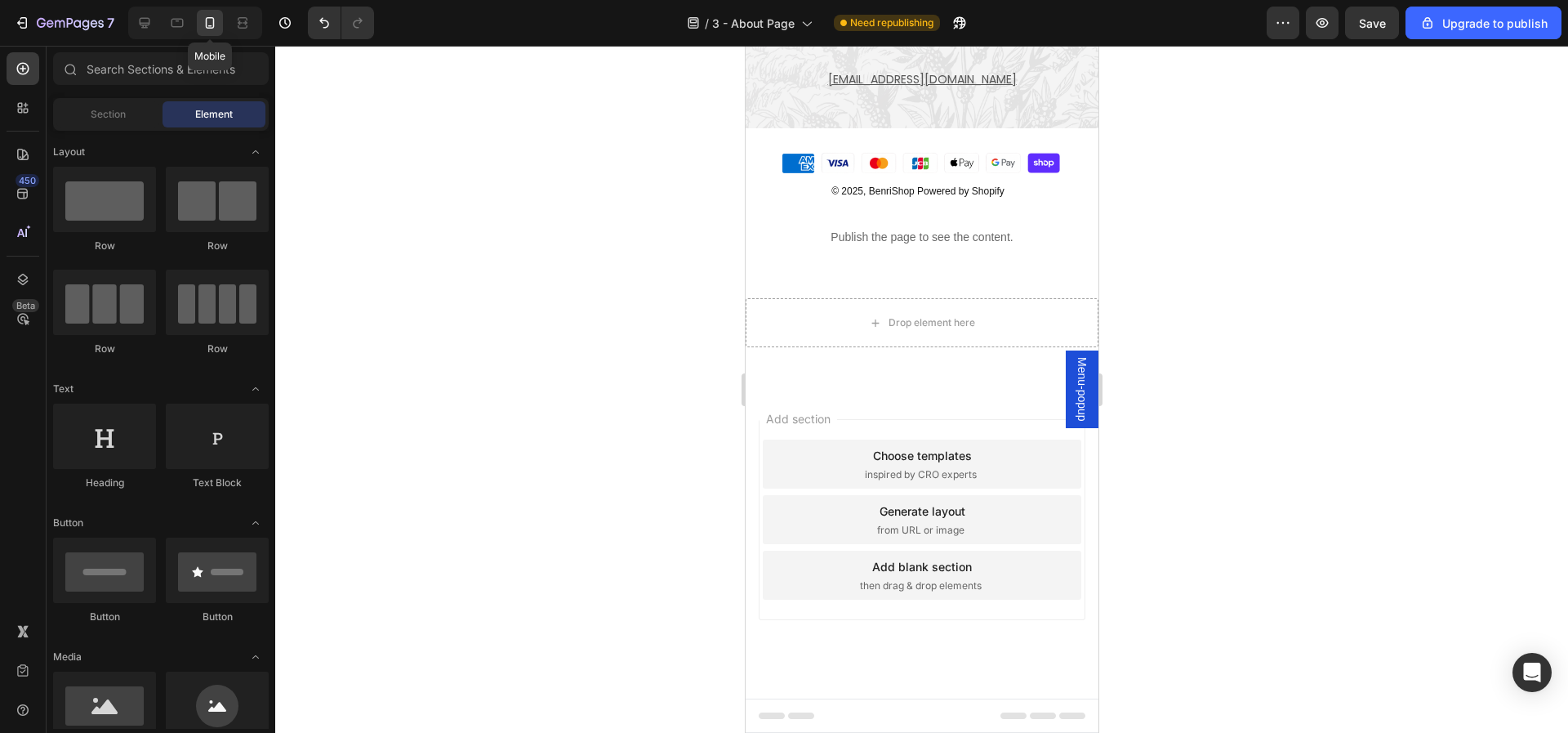
scroll to position [1211, 0]
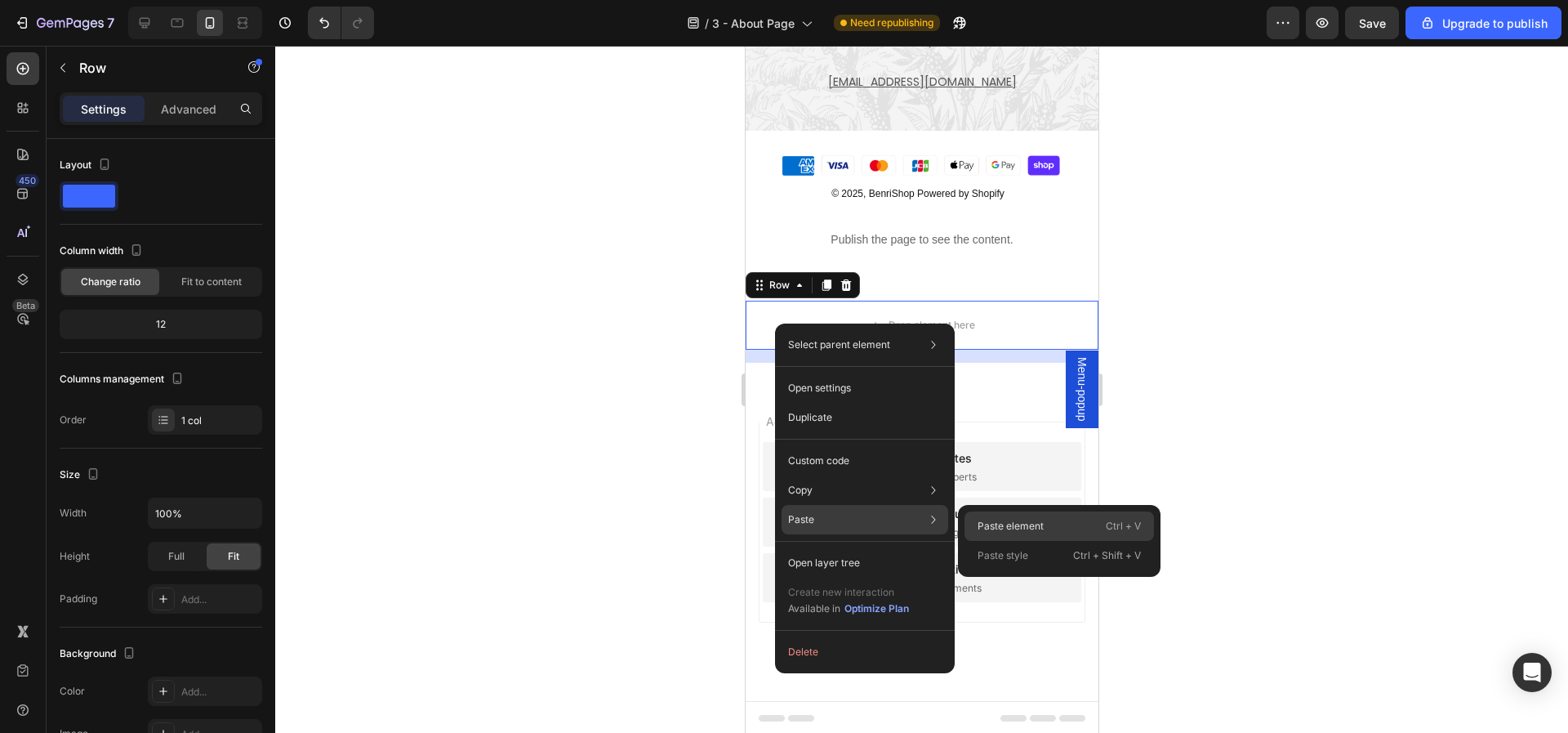
click at [999, 540] on div "Paste element Ctrl + V" at bounding box center [1058, 555] width 189 height 30
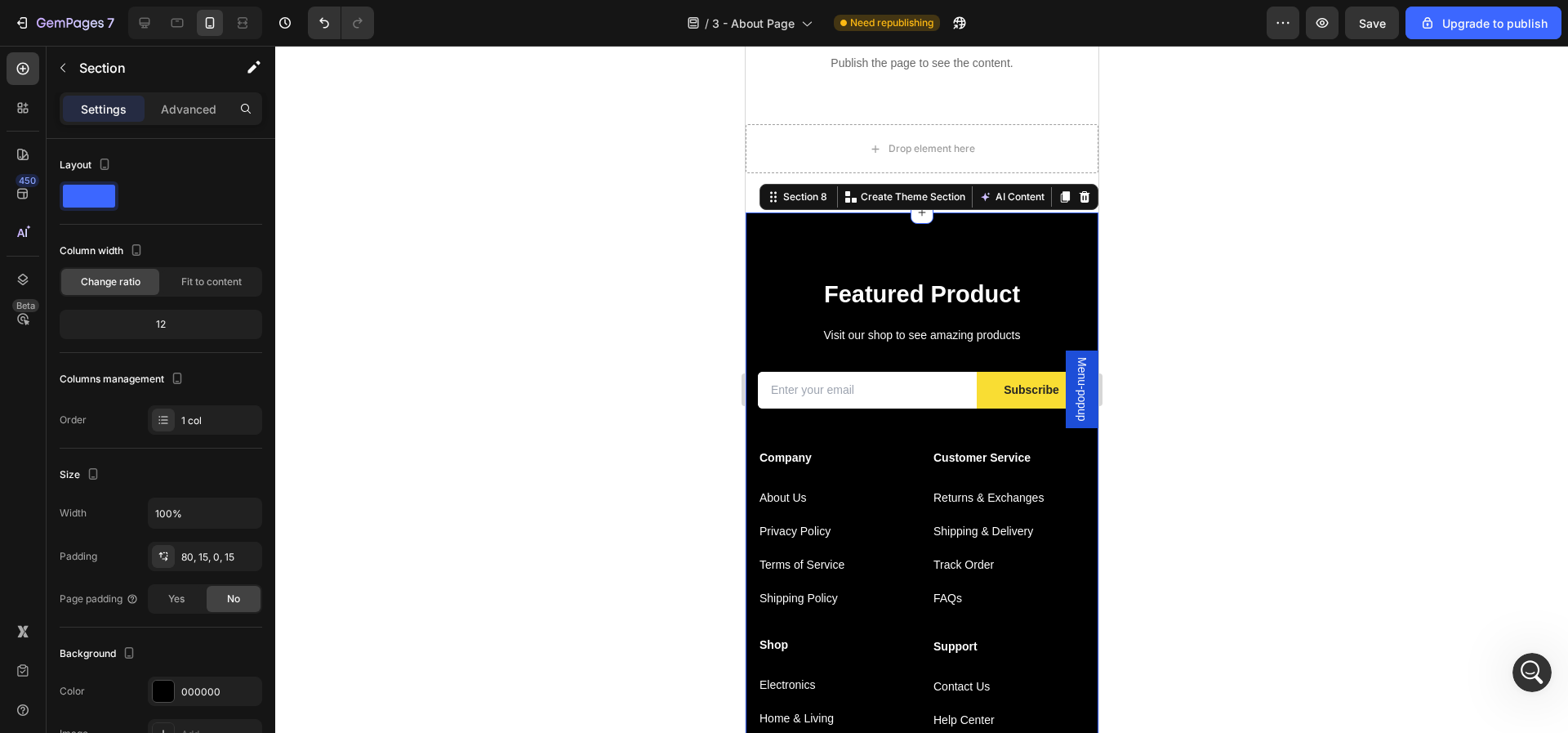
scroll to position [0, 0]
